Goal: Contribute content: Add original content to the website for others to see

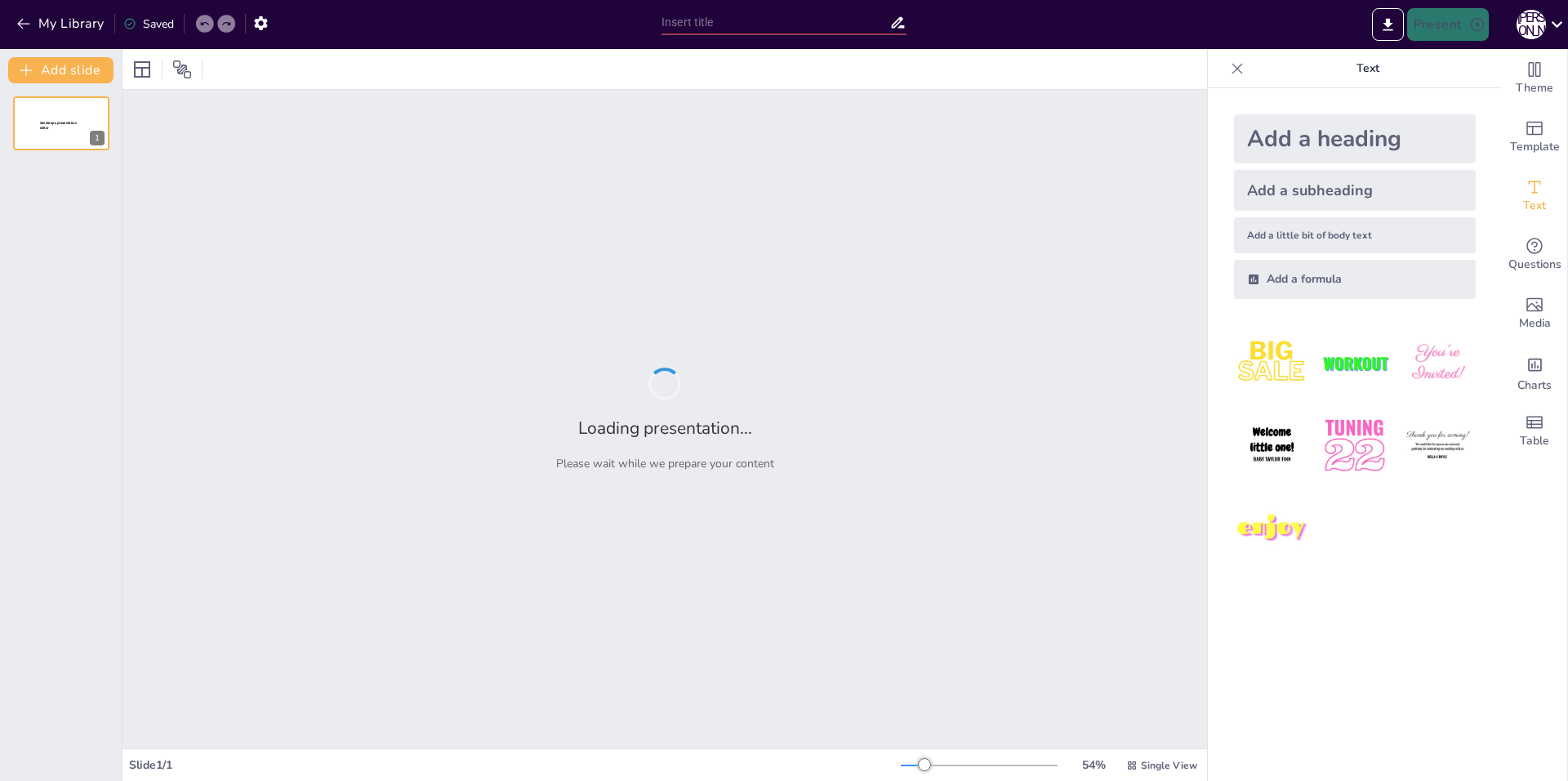
type input "чми"
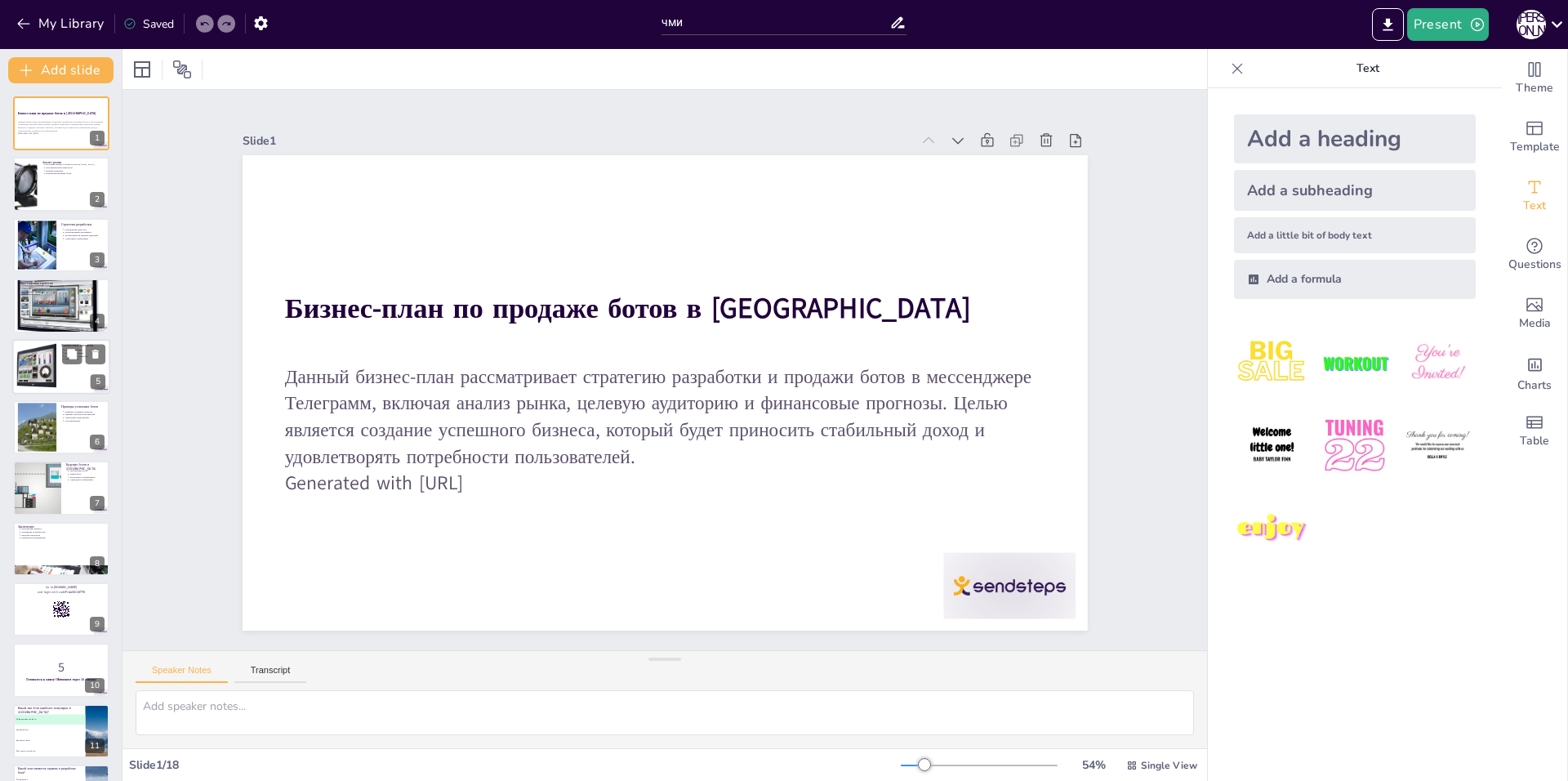
click at [22, 370] on div at bounding box center [36, 366] width 50 height 50
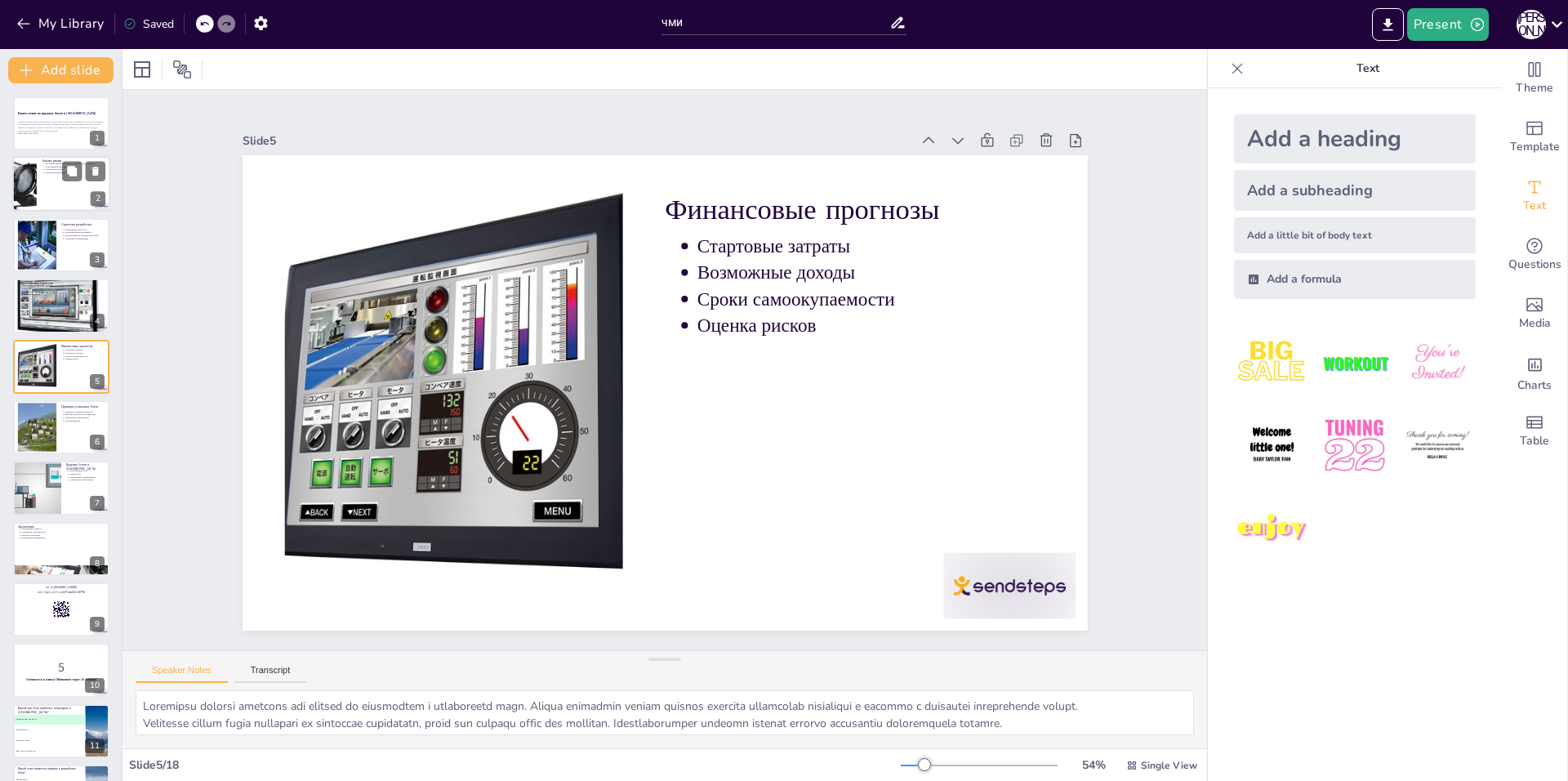
click at [64, 188] on div at bounding box center [62, 185] width 98 height 56
type textarea "Loremips dolorsi a conse a Elitseddoe temporinci utlaboreetdo magnaal e adminim…"
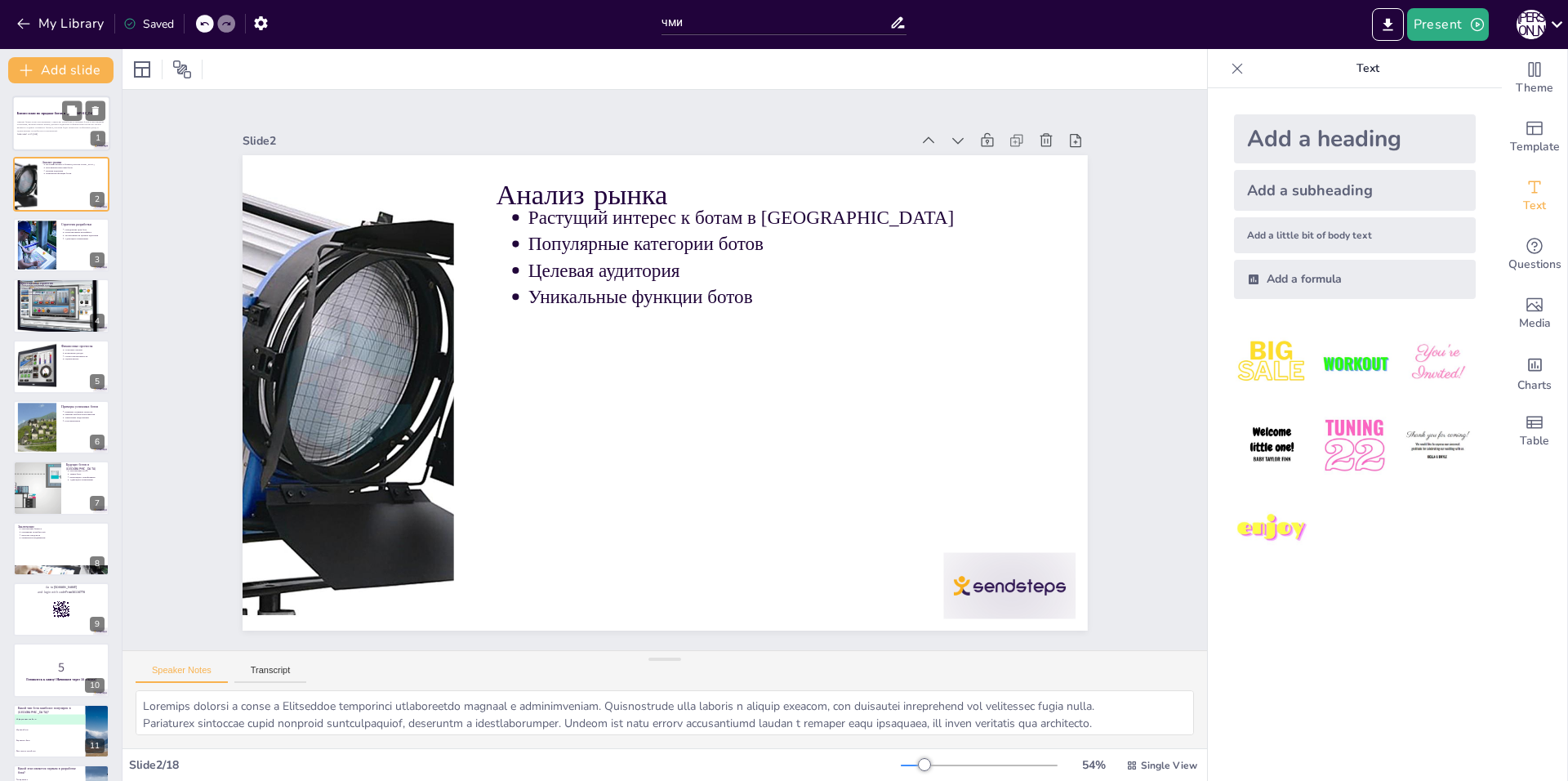
click at [60, 143] on div at bounding box center [62, 123] width 98 height 56
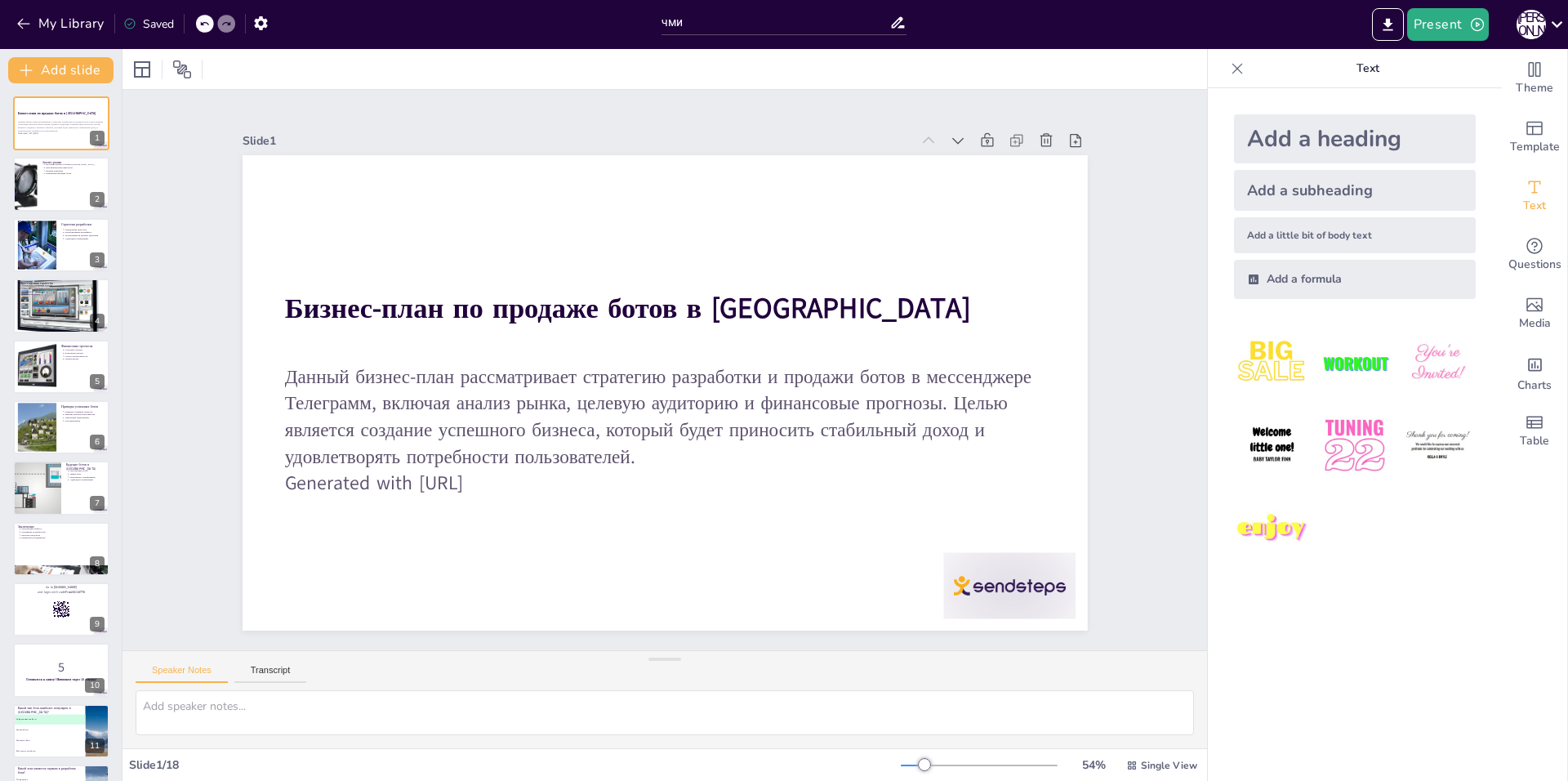
click at [1373, 372] on img at bounding box center [1354, 363] width 76 height 76
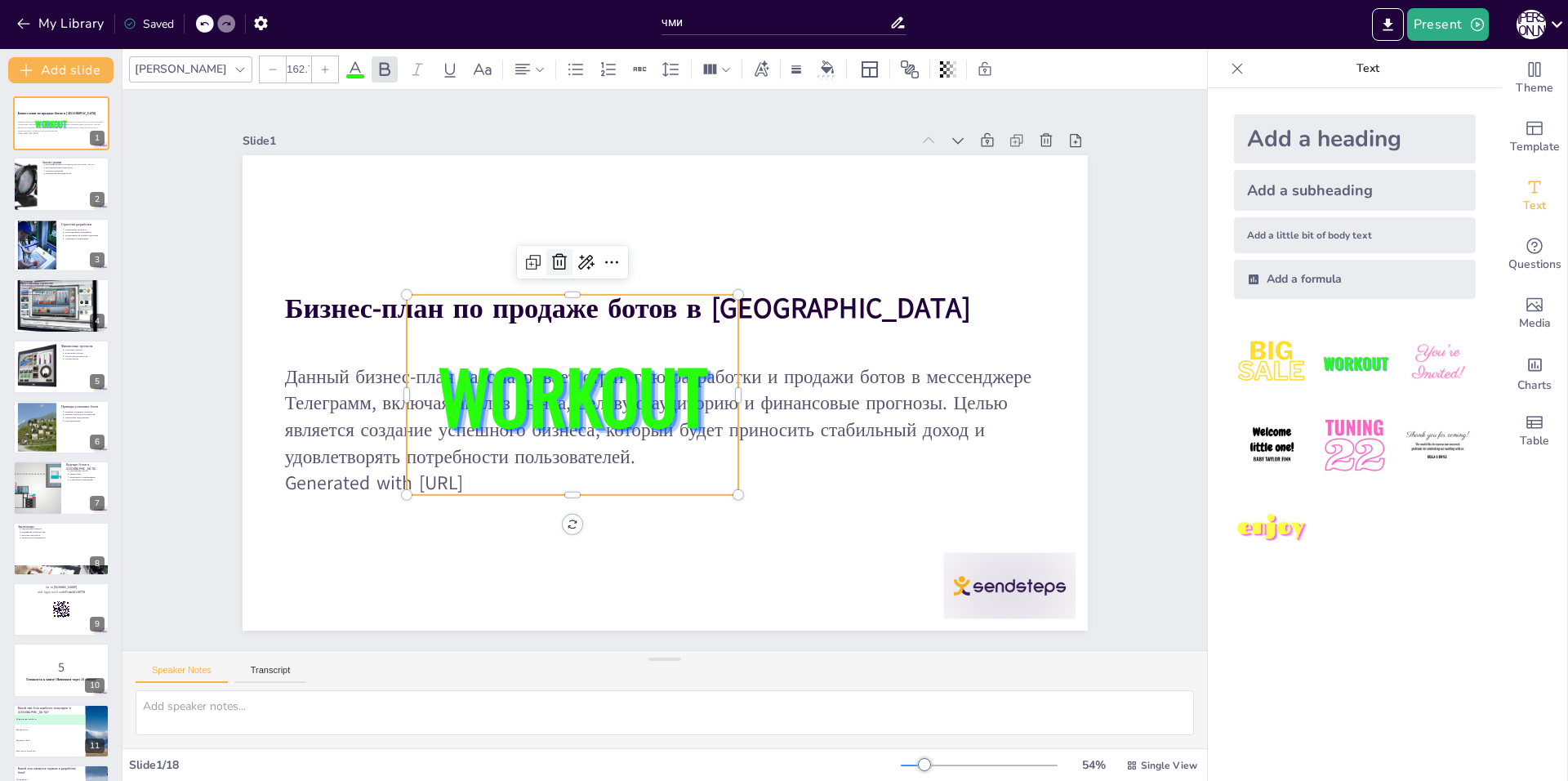
click at [572, 252] on icon at bounding box center [583, 242] width 22 height 22
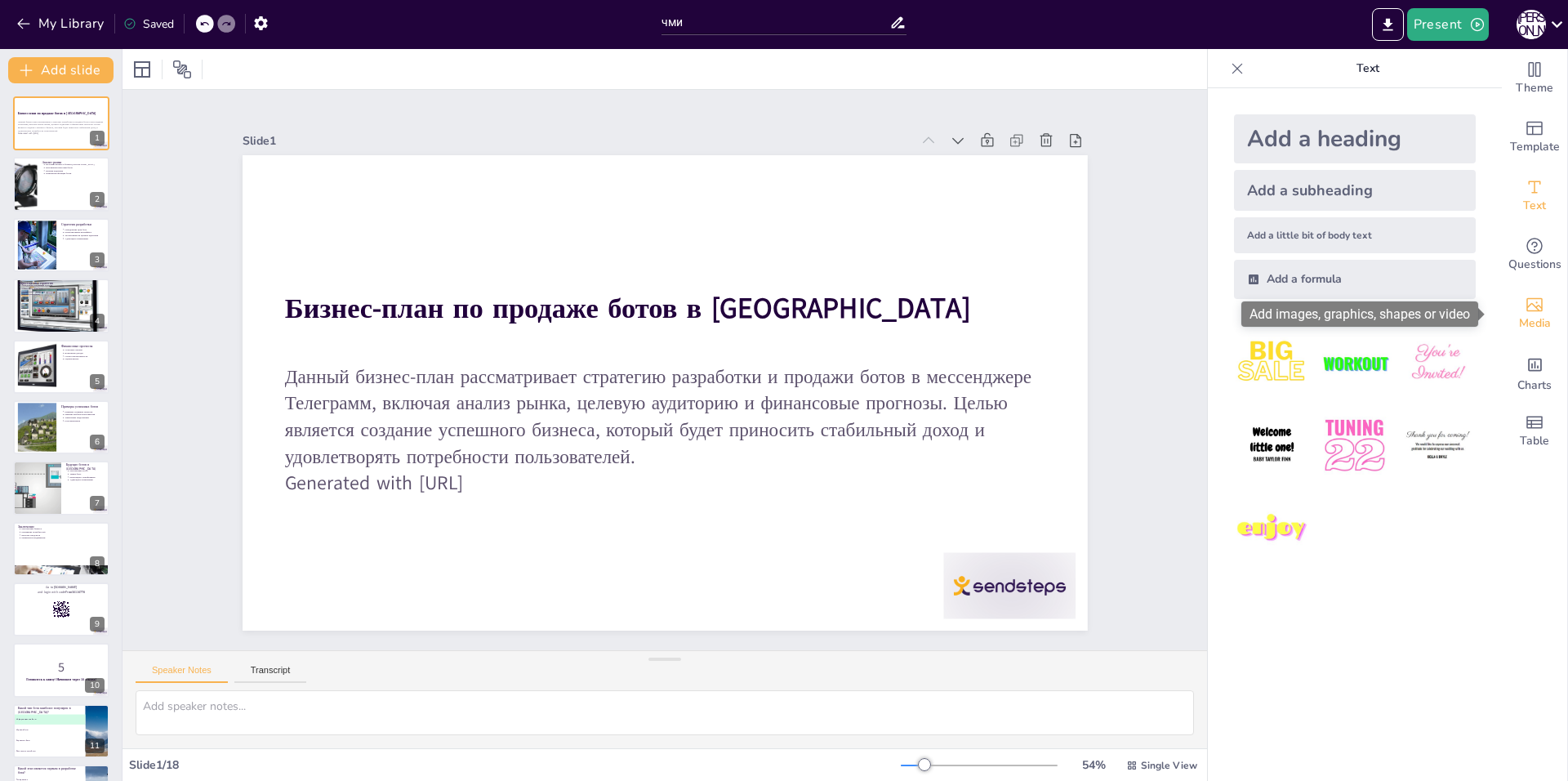
click at [1524, 307] on icon "Add images, graphics, shapes or video" at bounding box center [1534, 305] width 20 height 20
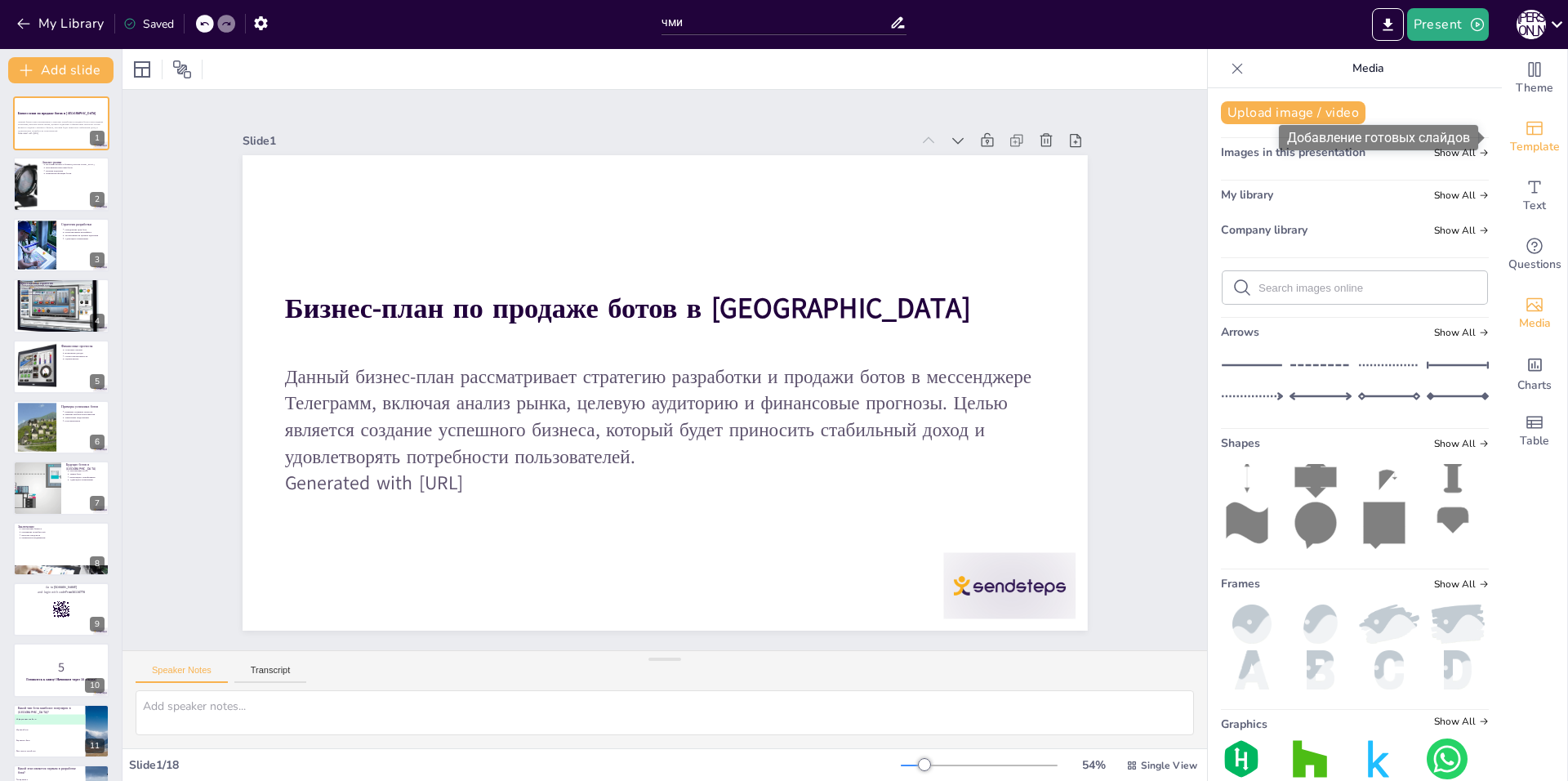
click at [1530, 138] on span "Template" at bounding box center [1534, 146] width 50 height 18
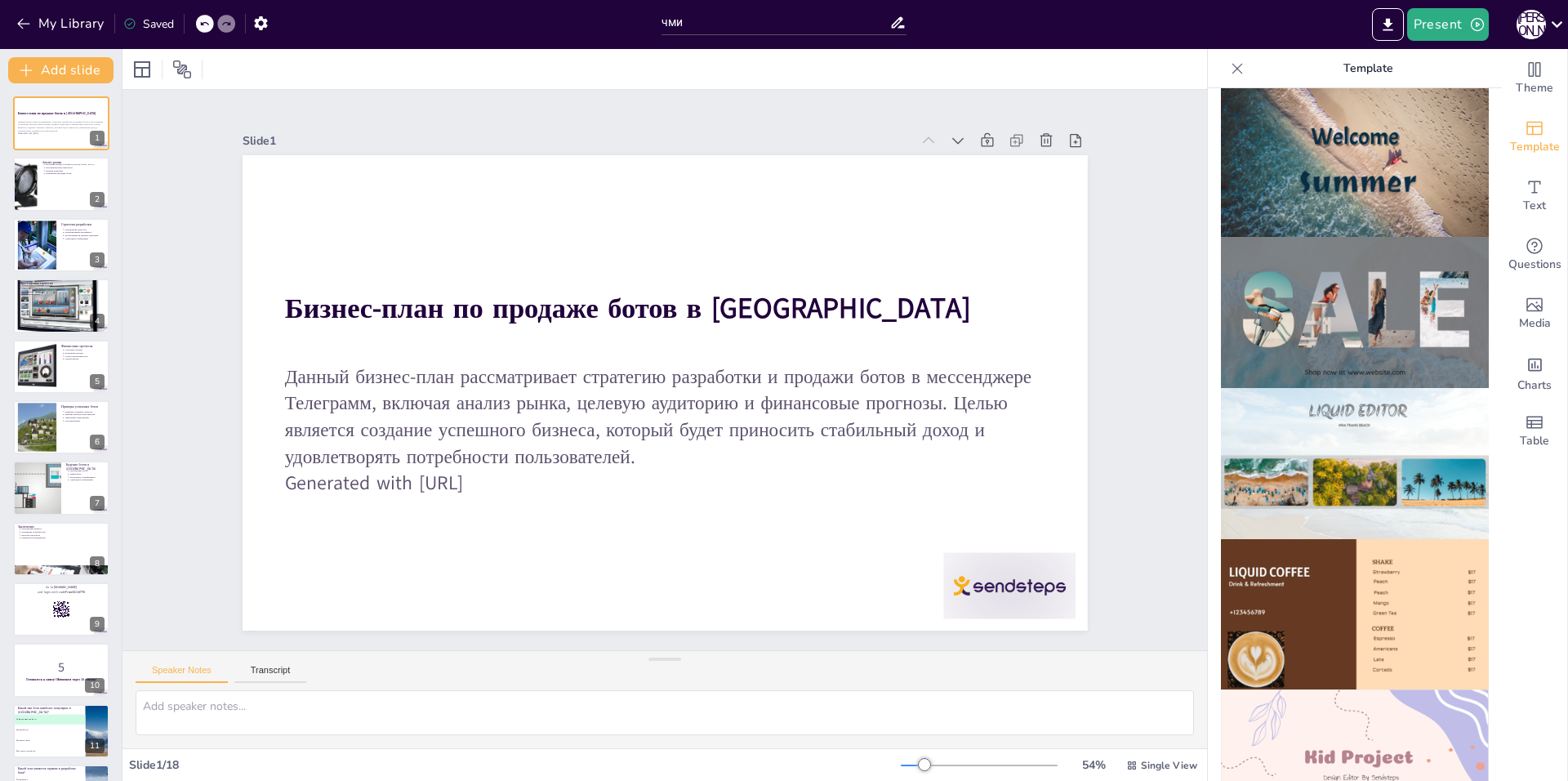
scroll to position [653, 0]
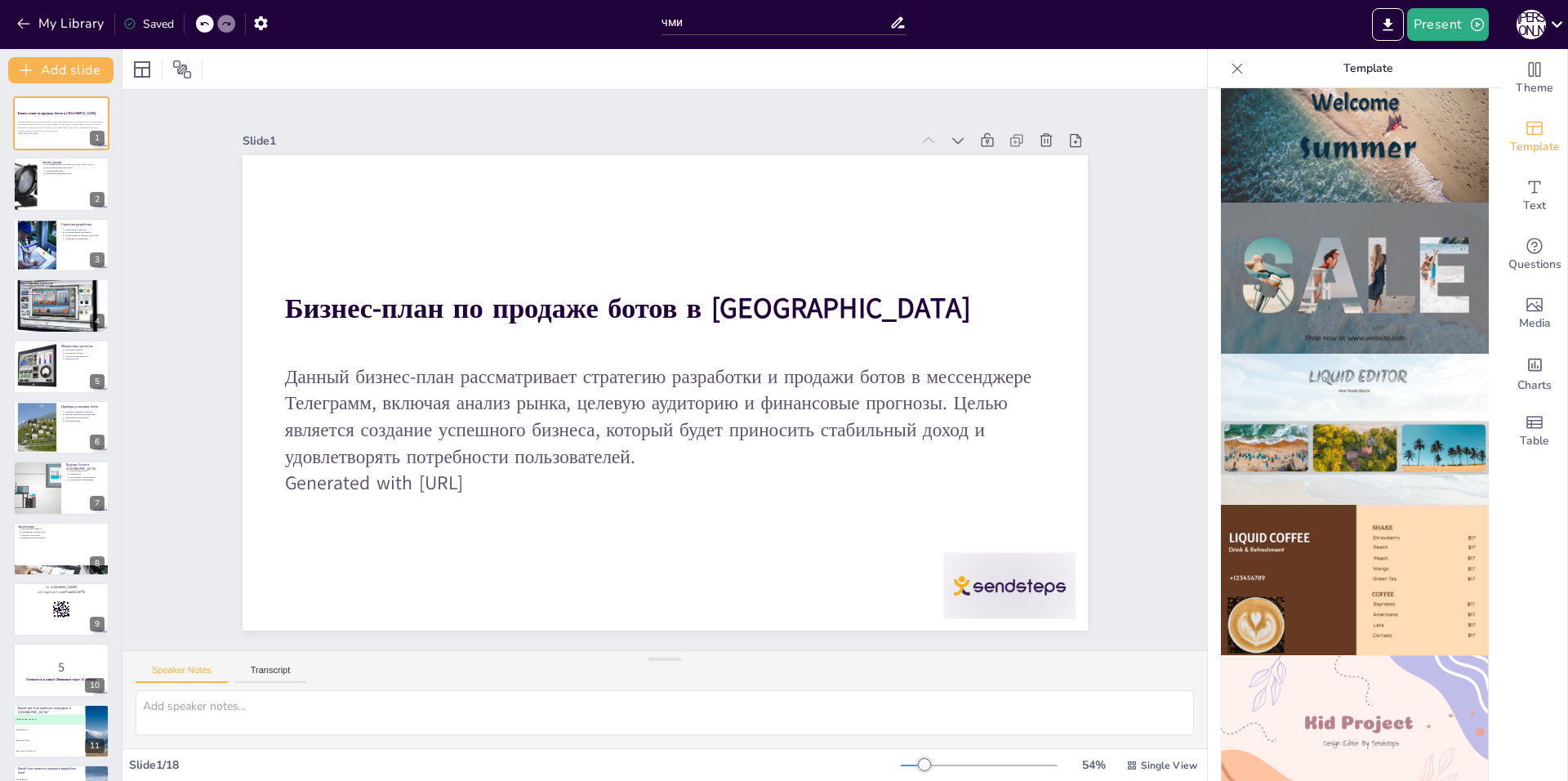
click at [1375, 424] on img at bounding box center [1354, 429] width 268 height 151
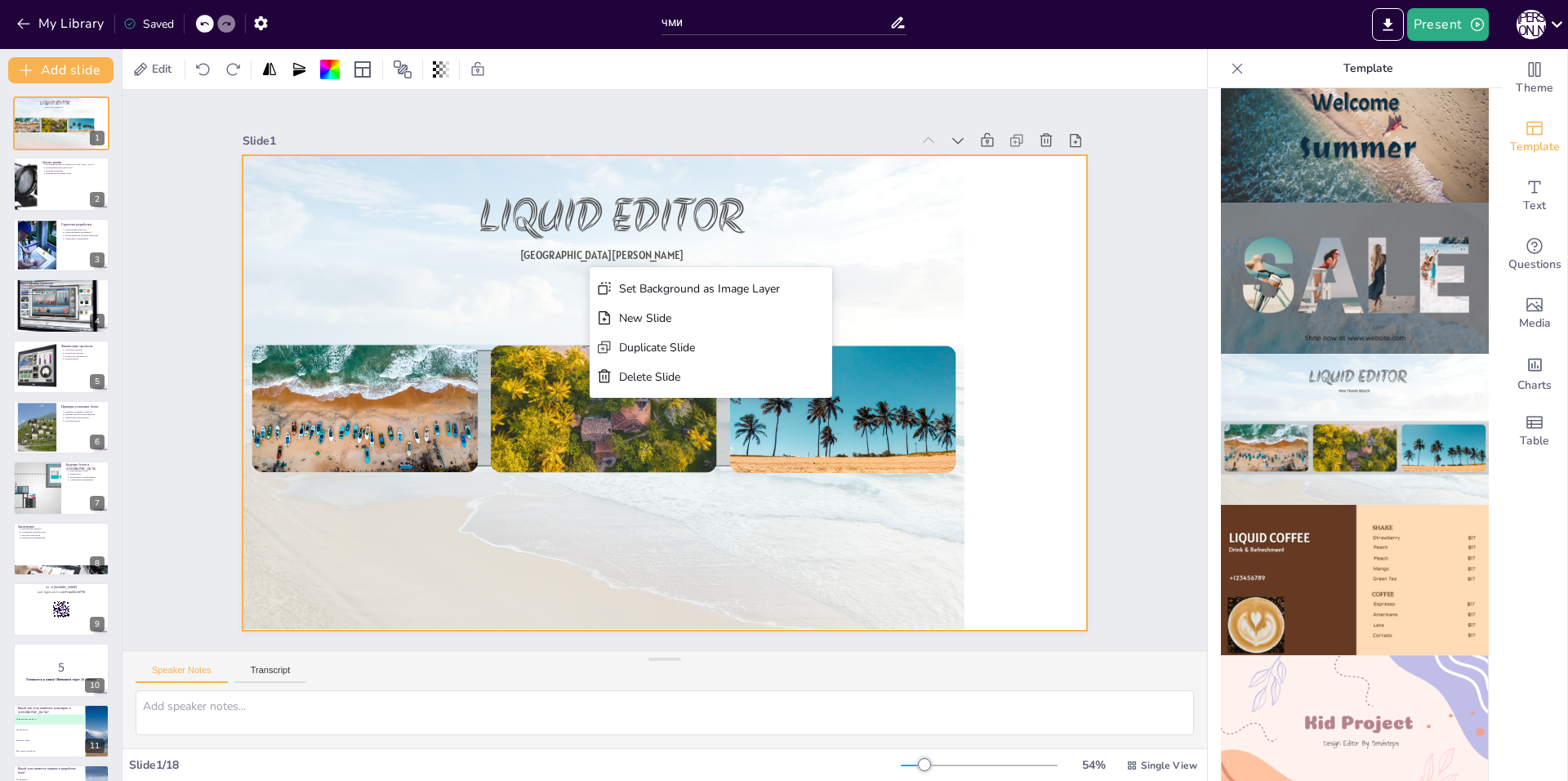
click at [601, 456] on div "Delete Slide" at bounding box center [585, 537] width 32 height 162
type textarea "Loremips dolorsi a conse a Elitseddoe temporinci utlaboreetdo magnaal e adminim…"
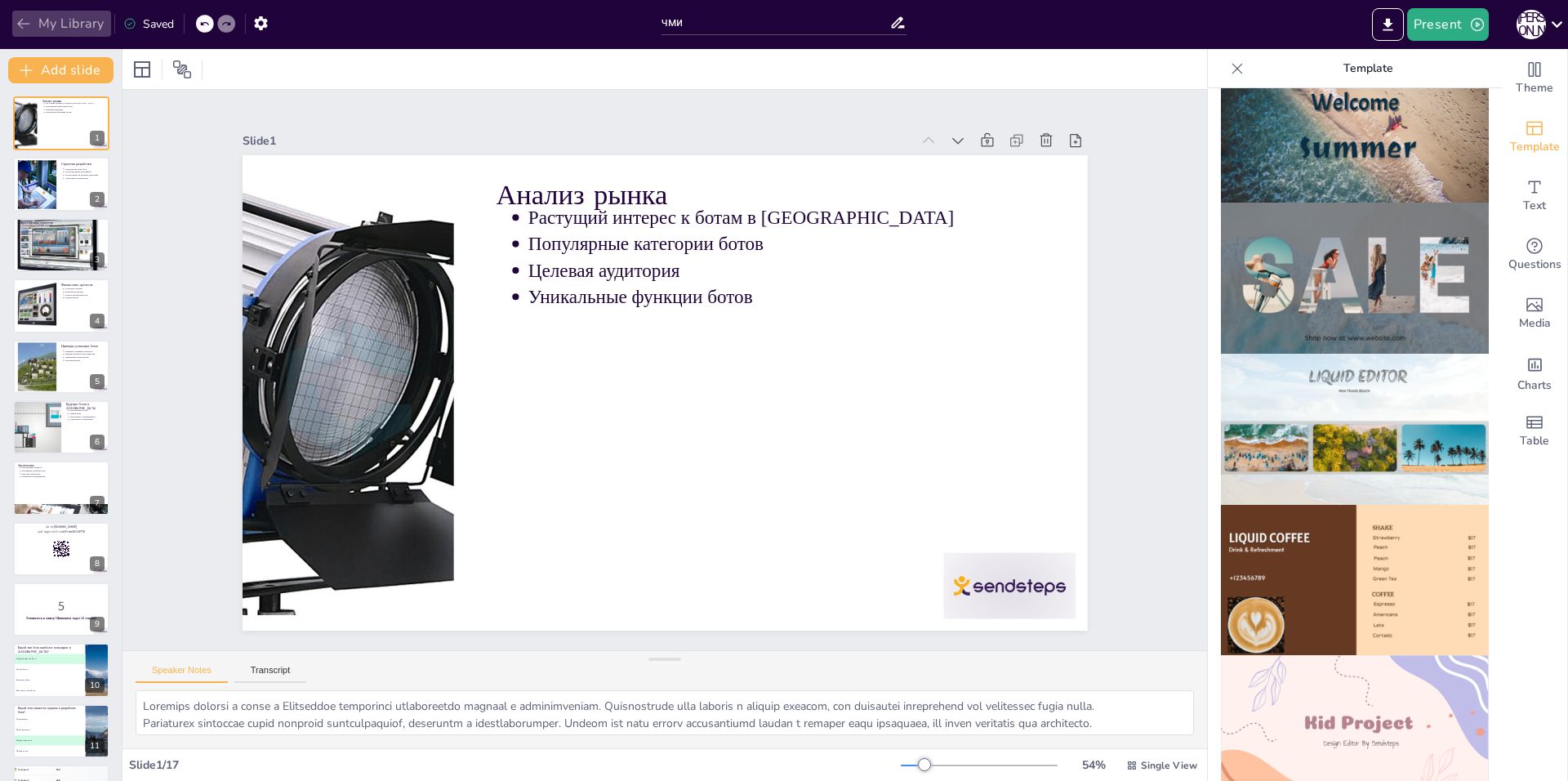
click at [18, 22] on icon "button" at bounding box center [23, 23] width 17 height 17
